Goal: Information Seeking & Learning: Understand process/instructions

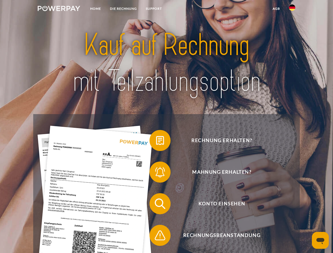
click at [59, 9] on img at bounding box center [59, 8] width 42 height 5
click at [292, 9] on img at bounding box center [292, 7] width 6 height 6
click at [276, 9] on link "agb" at bounding box center [276, 8] width 16 height 9
click at [156, 142] on span at bounding box center [152, 140] width 26 height 26
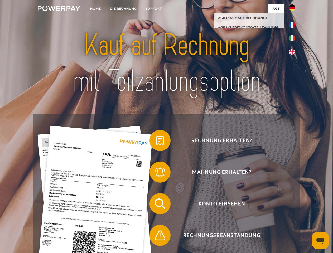
click at [156, 173] on span at bounding box center [152, 172] width 26 height 26
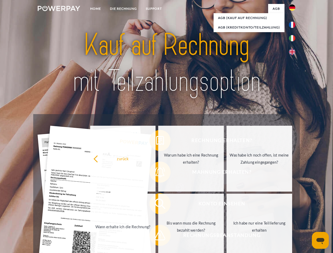
click at [158, 205] on link "Bis wann muss die Rechnung bezahlt werden?" at bounding box center [191, 227] width 66 height 66
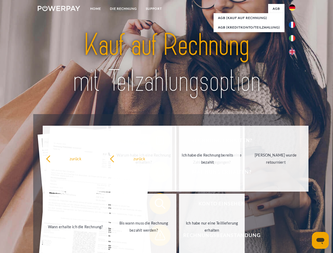
click at [156, 236] on span at bounding box center [152, 235] width 26 height 26
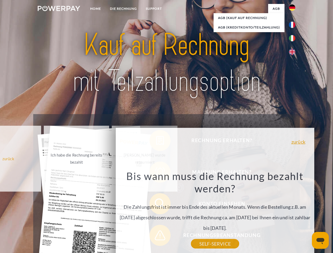
click at [320, 240] on icon "Messaging-Fenster öffnen" at bounding box center [320, 241] width 8 height 6
